Goal: Task Accomplishment & Management: Use online tool/utility

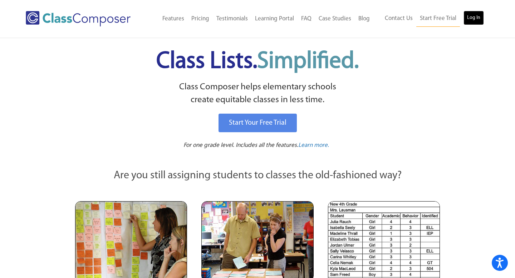
click at [471, 19] on link "Log In" at bounding box center [474, 18] width 20 height 14
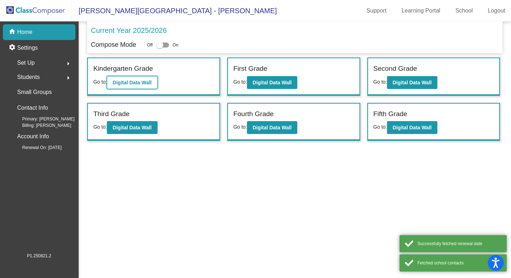
click at [139, 77] on button "Digital Data Wall" at bounding box center [132, 82] width 50 height 13
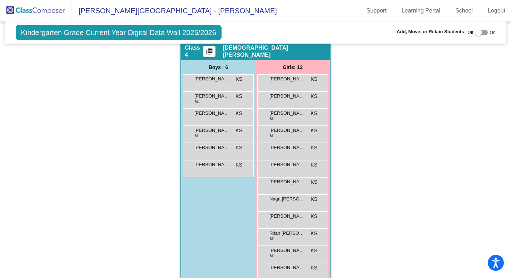
scroll to position [387, 0]
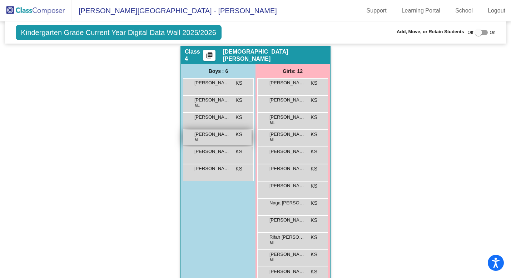
click at [221, 140] on div "Oleksandr Sasha Hlovliuk ML KS lock do_not_disturb_alt" at bounding box center [217, 137] width 68 height 15
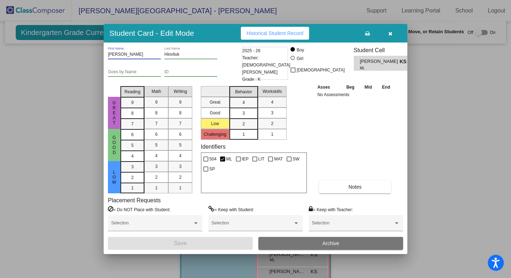
drag, startPoint x: 145, startPoint y: 54, endPoint x: 106, endPoint y: 55, distance: 39.4
click at [106, 55] on div "Oleksandr Sasha First Name Hlovliuk Last Name Goes by Name ID 2025 - 26 Teacher…" at bounding box center [256, 149] width 304 height 212
drag, startPoint x: 184, startPoint y: 56, endPoint x: 157, endPoint y: 55, distance: 26.8
click at [157, 55] on div "Oleksandr Sasha First Name Hlovliuk Last Name" at bounding box center [174, 56] width 132 height 18
